Goal: Task Accomplishment & Management: Manage account settings

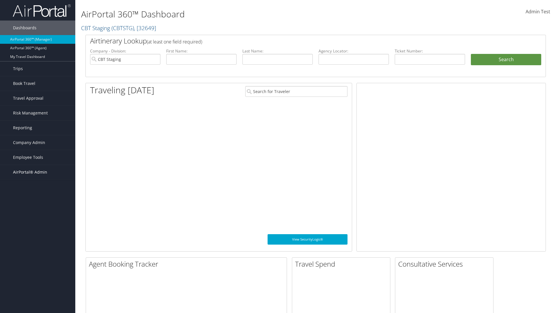
click at [38, 172] on span "AirPortal® Admin" at bounding box center [30, 172] width 34 height 14
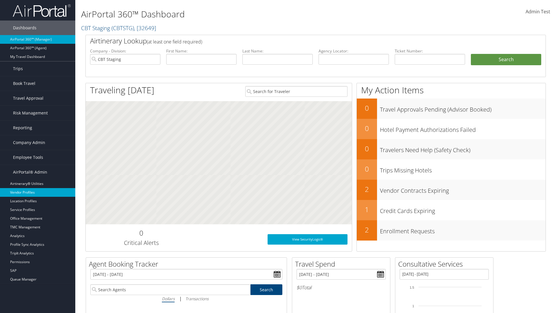
click at [38, 192] on link "Vendor Profiles" at bounding box center [37, 192] width 75 height 9
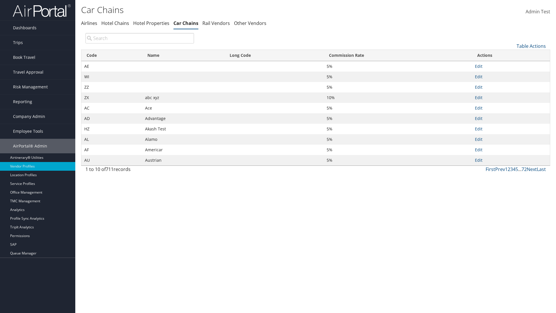
click at [183, 55] on th "Name" at bounding box center [183, 55] width 82 height 11
click at [274, 55] on th "Long Code" at bounding box center [273, 55] width 99 height 11
click at [398, 55] on th "Commission Rate" at bounding box center [398, 55] width 148 height 11
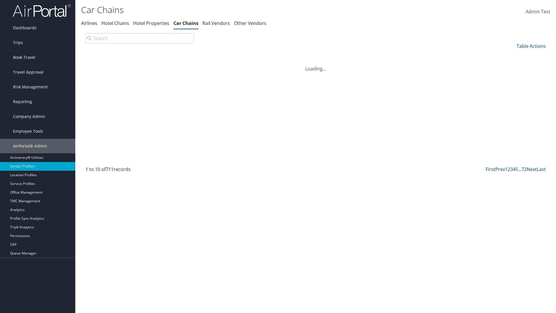
click at [398, 55] on th "Commission Rate" at bounding box center [398, 55] width 148 height 11
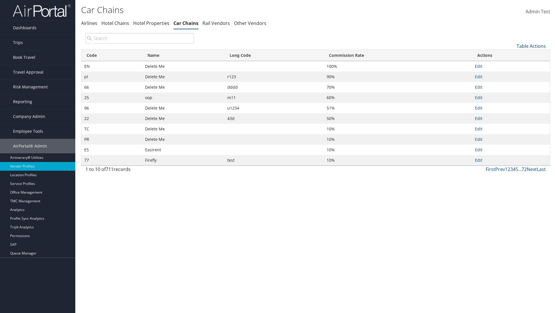
click at [531, 46] on link "Table Actions" at bounding box center [531, 46] width 29 height 6
click at [512, 84] on link "Page Length" at bounding box center [512, 85] width 76 height 10
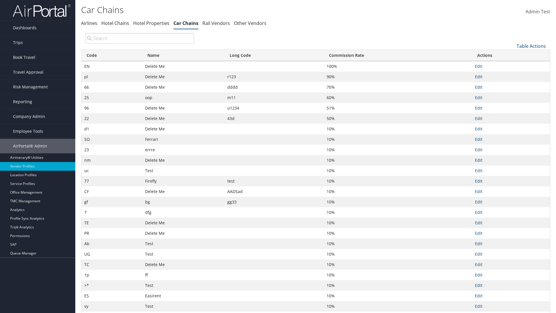
click at [531, 46] on link "Table Actions" at bounding box center [531, 46] width 29 height 6
click at [512, 84] on link "Page Length" at bounding box center [512, 85] width 76 height 10
click at [531, 46] on link "Table Actions" at bounding box center [531, 46] width 29 height 6
click at [512, 84] on link "Page Length" at bounding box center [512, 85] width 76 height 10
